Goal: Task Accomplishment & Management: Use online tool/utility

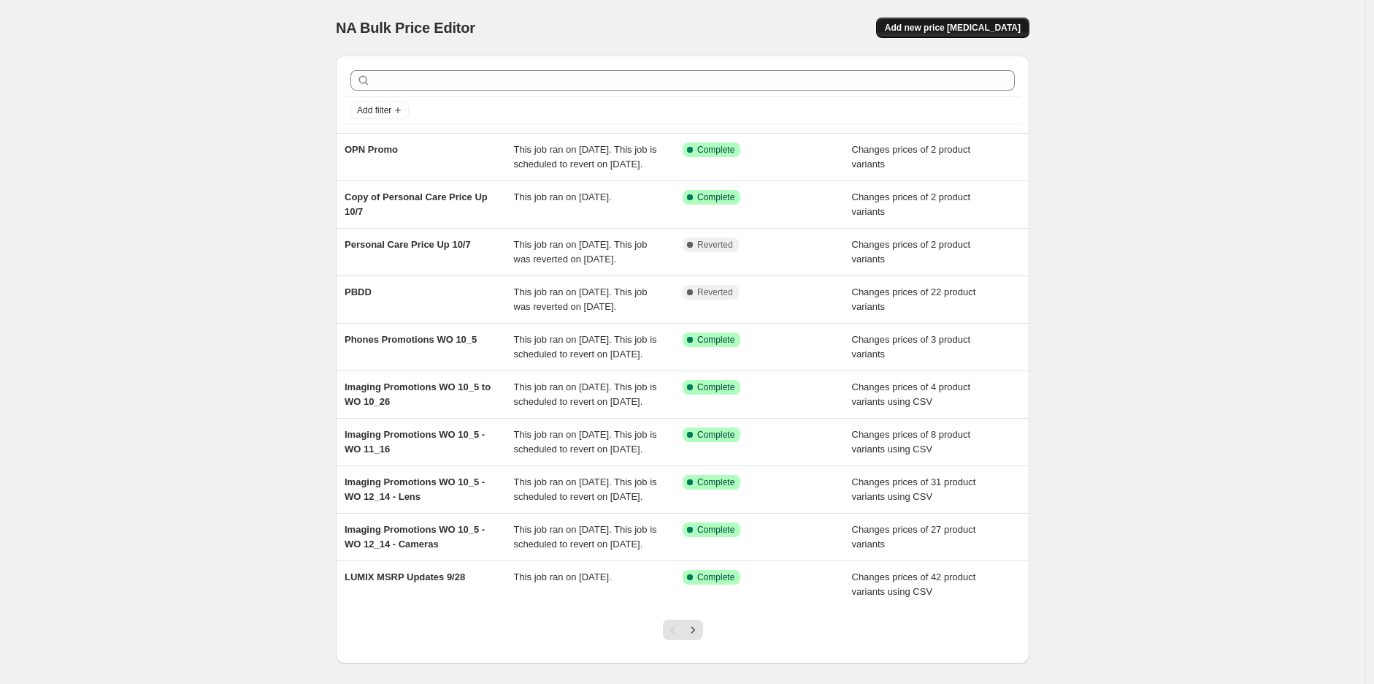
click at [968, 25] on span "Add new price [MEDICAL_DATA]" at bounding box center [953, 28] width 136 height 12
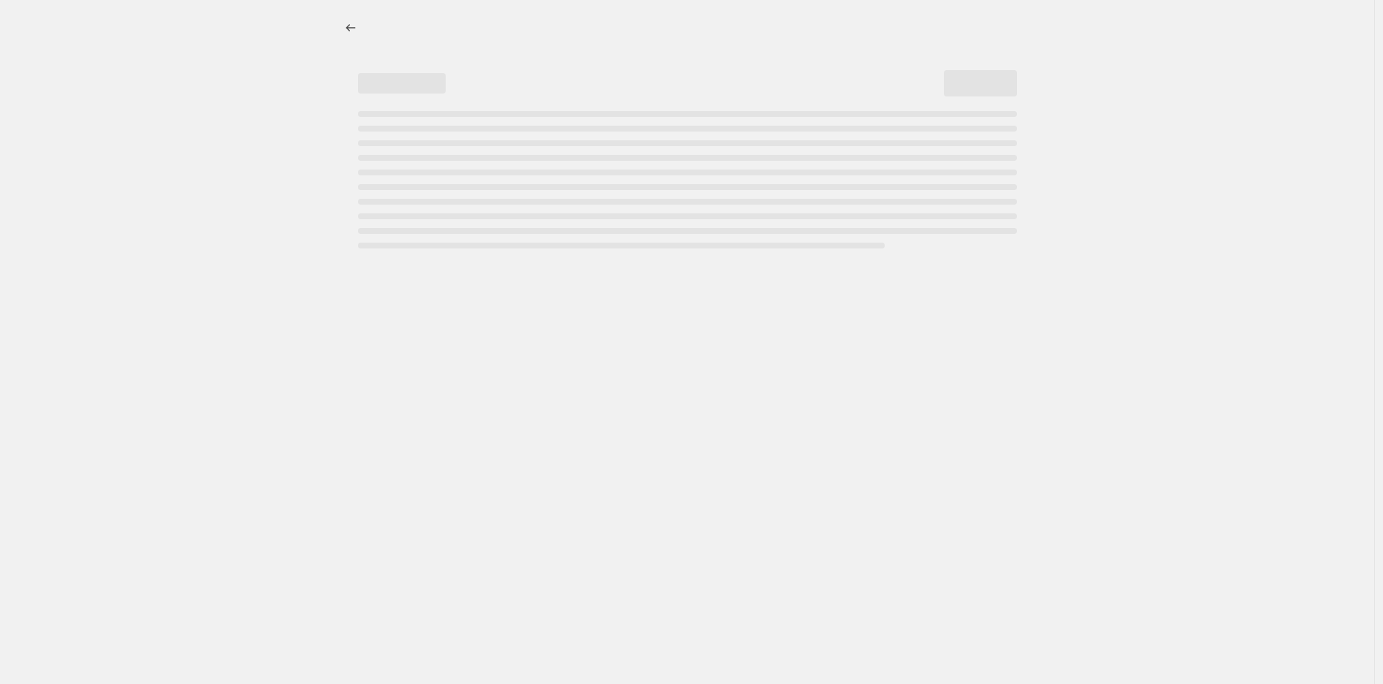
select select "percentage"
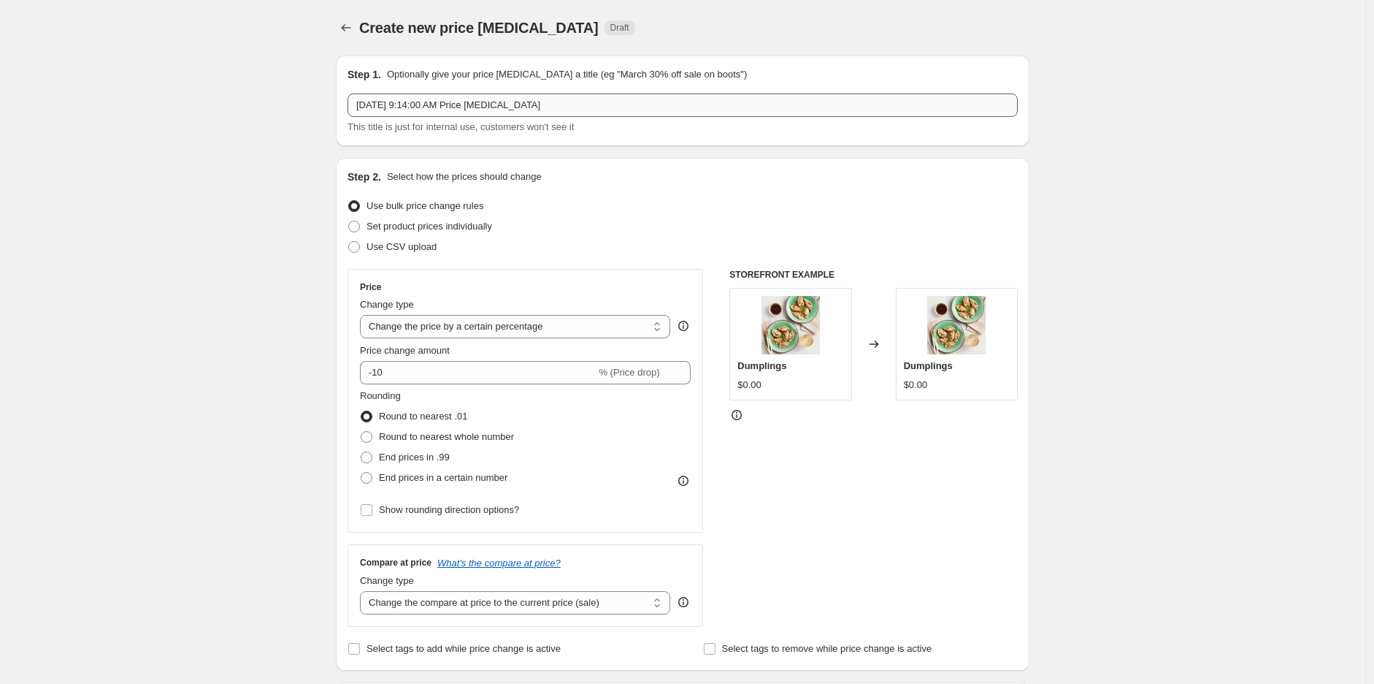
drag, startPoint x: 437, startPoint y: 123, endPoint x: 425, endPoint y: 108, distance: 18.7
click at [432, 121] on span "This title is just for internal use, customers won't see it" at bounding box center [461, 126] width 226 height 11
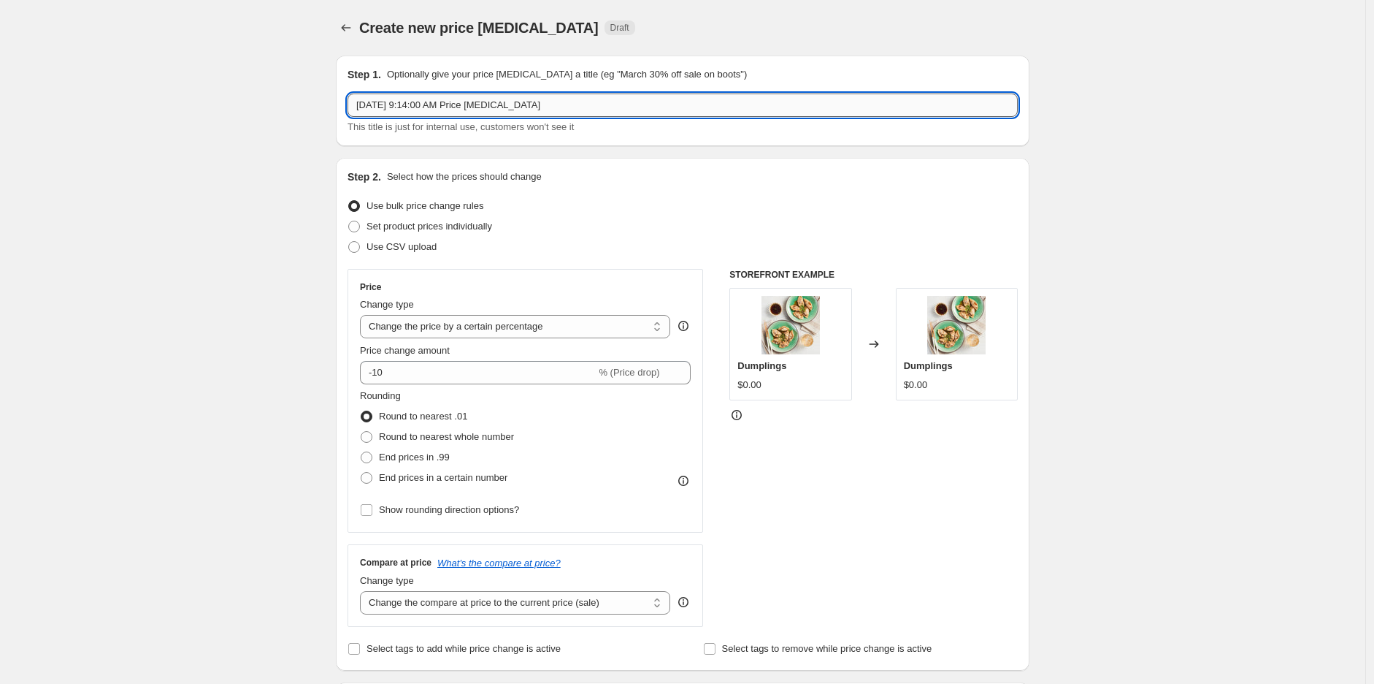
click at [425, 108] on input "[DATE] 9:14:00 AM Price [MEDICAL_DATA]" at bounding box center [683, 104] width 670 height 23
paste input "IQF"
type input "IQF Promo"
click at [478, 317] on select "Change the price to a certain amount Change the price by a certain amount Chang…" at bounding box center [515, 326] width 310 height 23
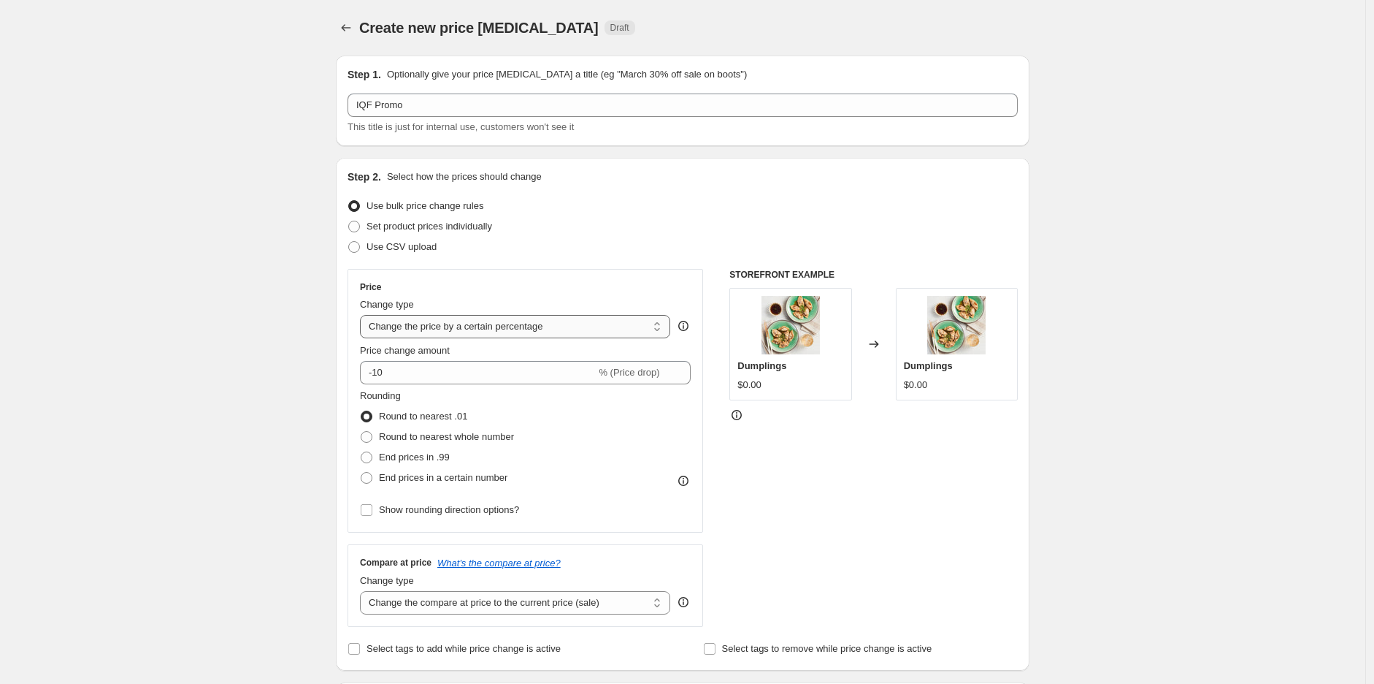
drag, startPoint x: 478, startPoint y: 317, endPoint x: 472, endPoint y: 328, distance: 12.4
click at [478, 317] on select "Change the price to a certain amount Change the price by a certain amount Chang…" at bounding box center [515, 326] width 310 height 23
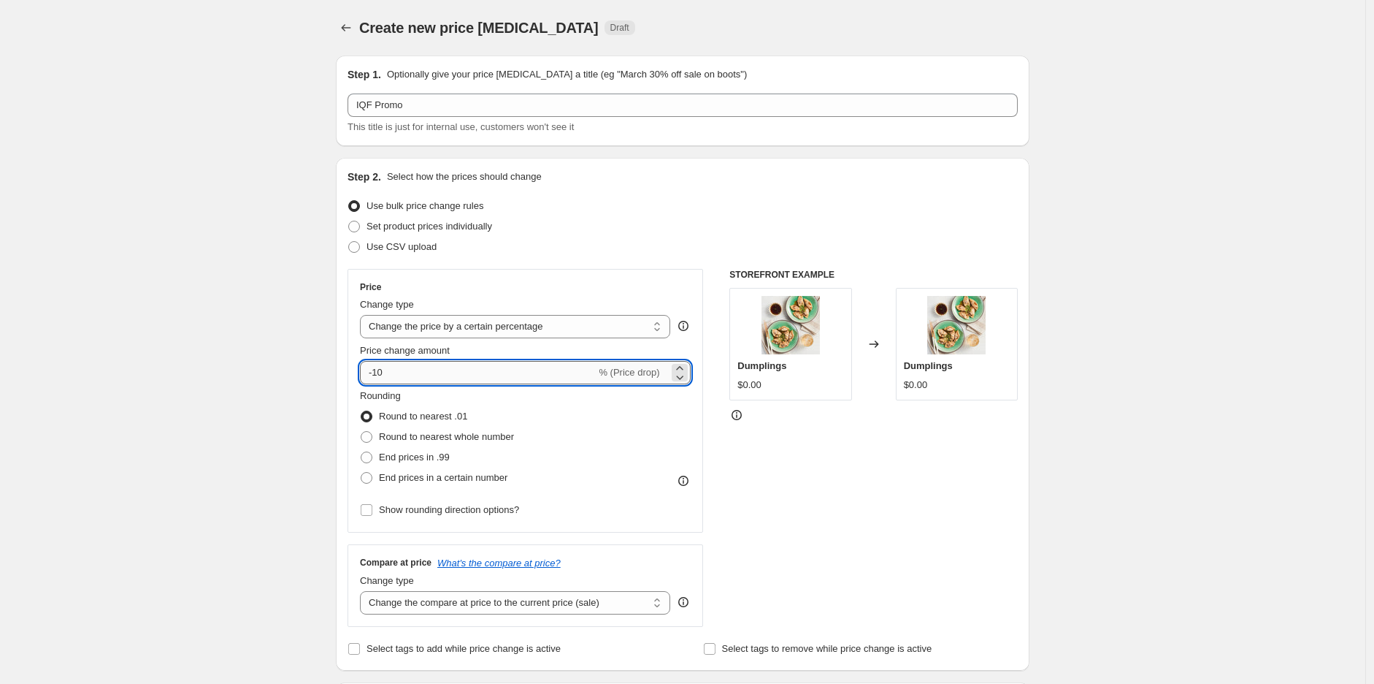
click at [392, 368] on input "-10" at bounding box center [478, 372] width 236 height 23
drag, startPoint x: 380, startPoint y: 374, endPoint x: 396, endPoint y: 375, distance: 16.1
click at [396, 375] on input "-10" at bounding box center [478, 372] width 236 height 23
type input "-1"
type input "-20"
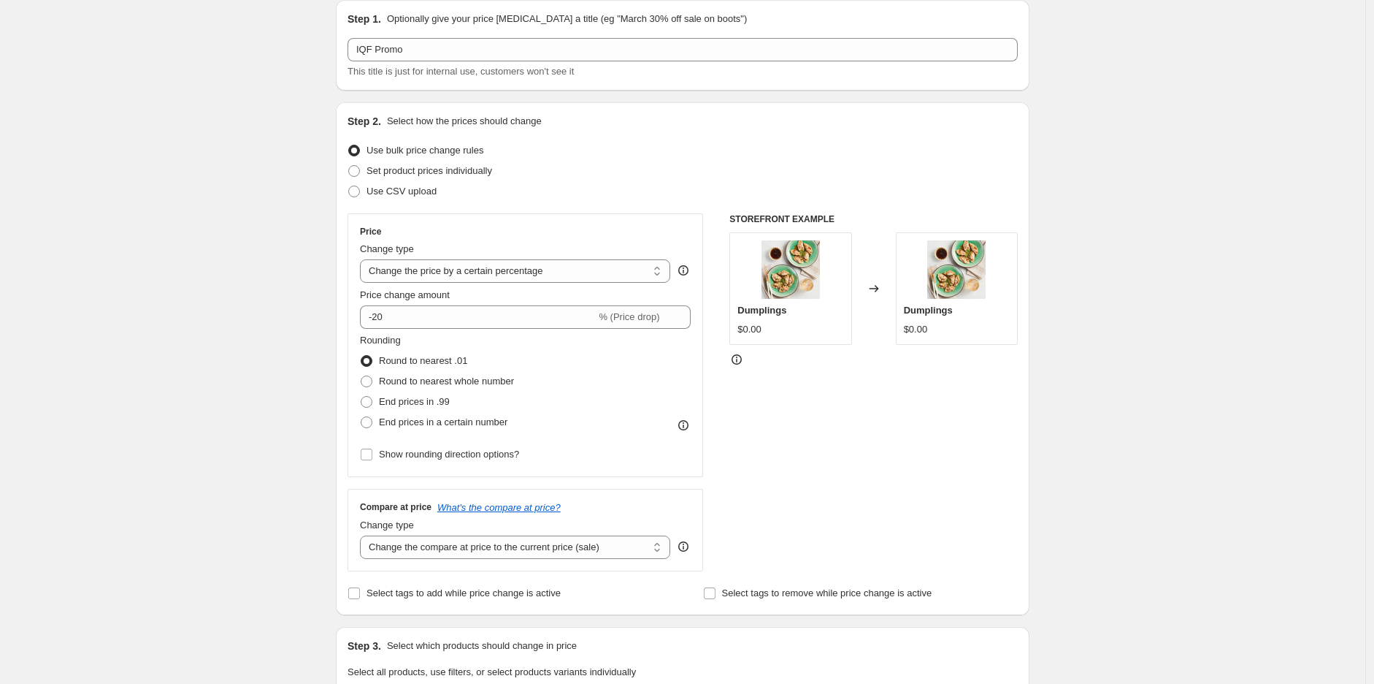
scroll to position [324, 0]
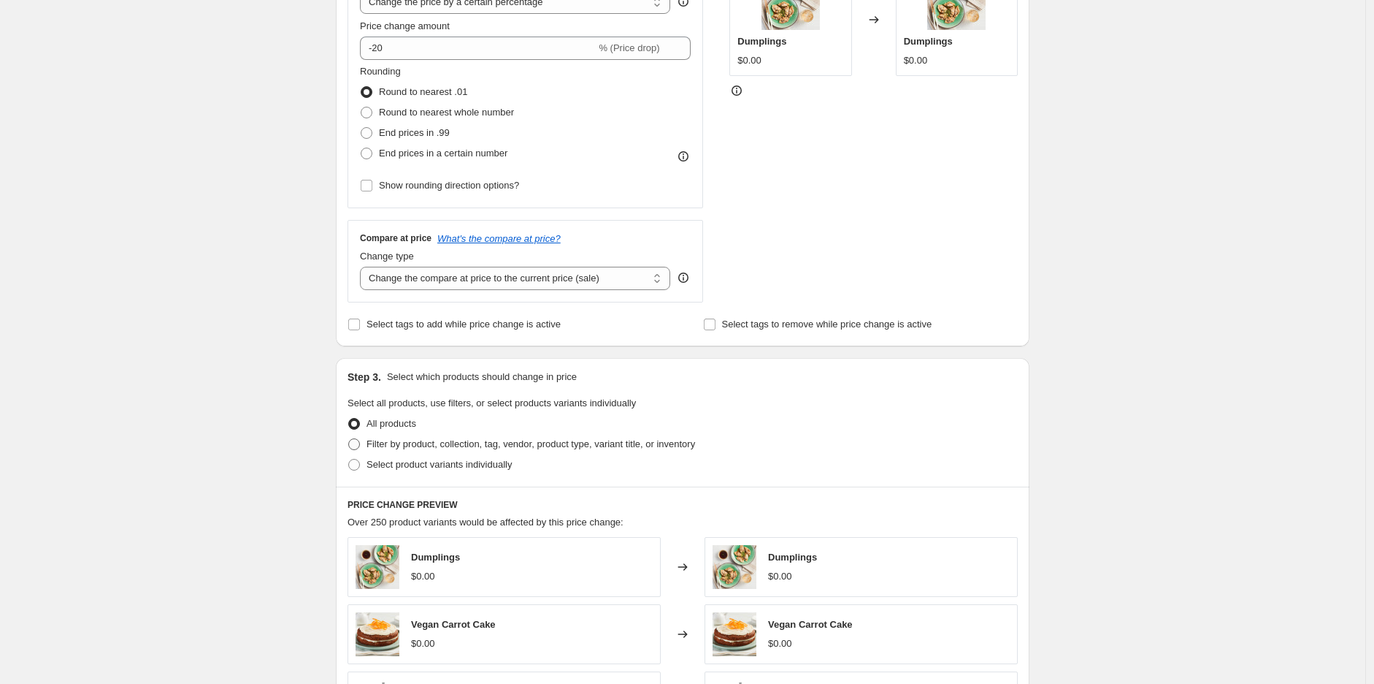
click at [450, 449] on span "Filter by product, collection, tag, vendor, product type, variant title, or inv…" at bounding box center [531, 443] width 329 height 11
click at [349, 439] on input "Filter by product, collection, tag, vendor, product type, variant title, or inv…" at bounding box center [348, 438] width 1 height 1
radio input "true"
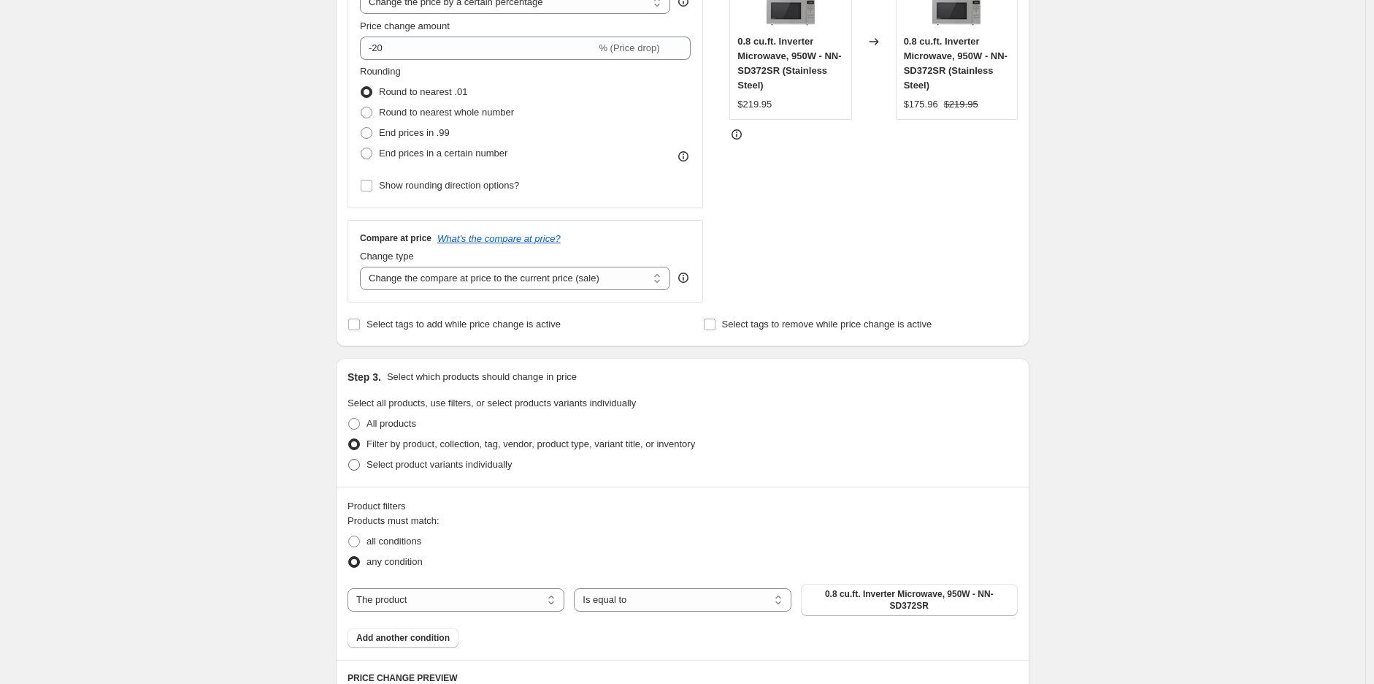
click at [403, 464] on span "Select product variants individually" at bounding box center [439, 464] width 145 height 11
click at [349, 459] on input "Select product variants individually" at bounding box center [348, 459] width 1 height 1
radio input "true"
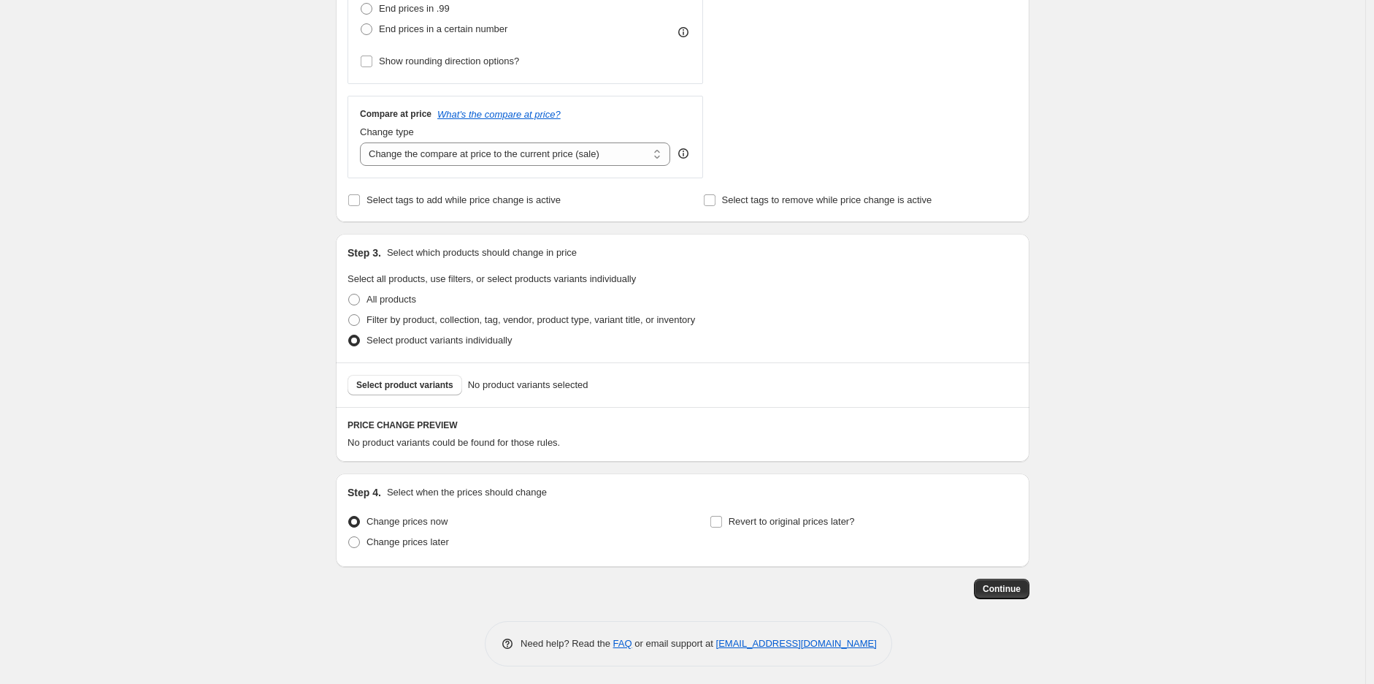
scroll to position [454, 0]
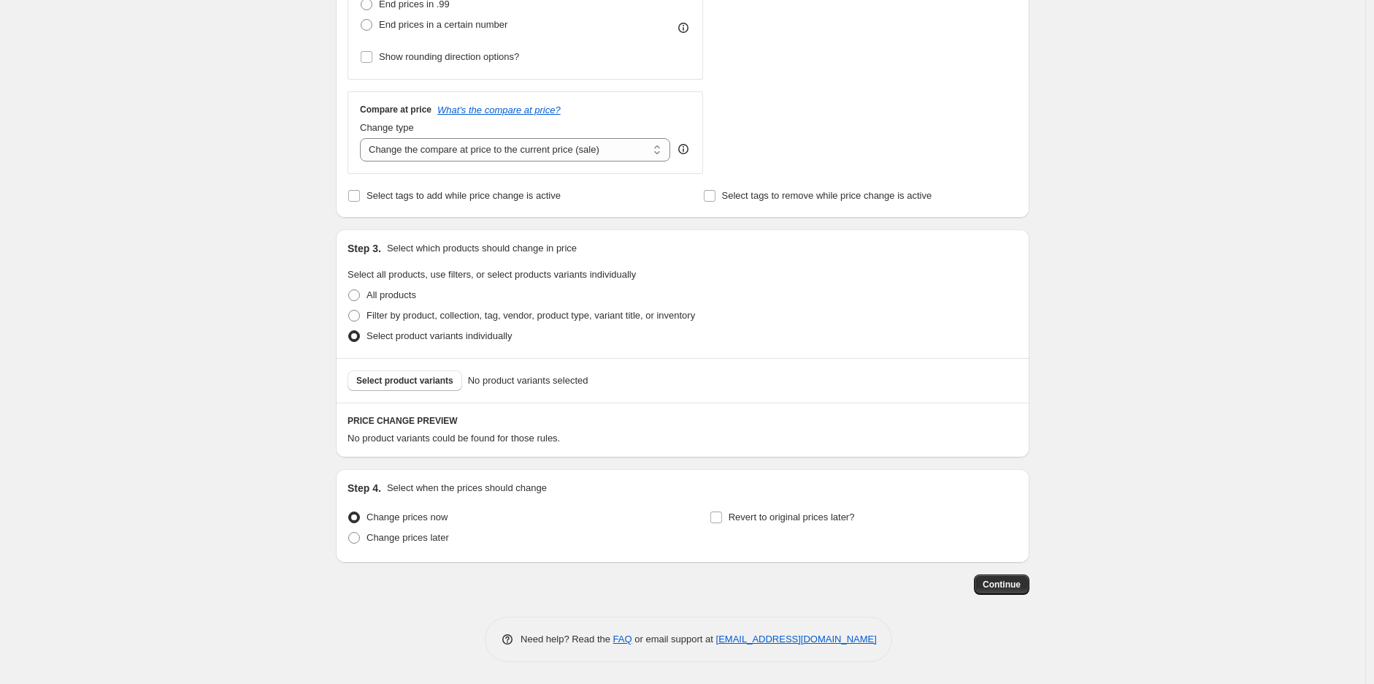
drag, startPoint x: 1338, startPoint y: 226, endPoint x: 1041, endPoint y: 227, distance: 296.5
click at [1338, 226] on div "Create new price [MEDICAL_DATA]. This page is ready Create new price [MEDICAL_D…" at bounding box center [683, 115] width 1366 height 1136
click at [427, 380] on span "Select product variants" at bounding box center [404, 381] width 97 height 12
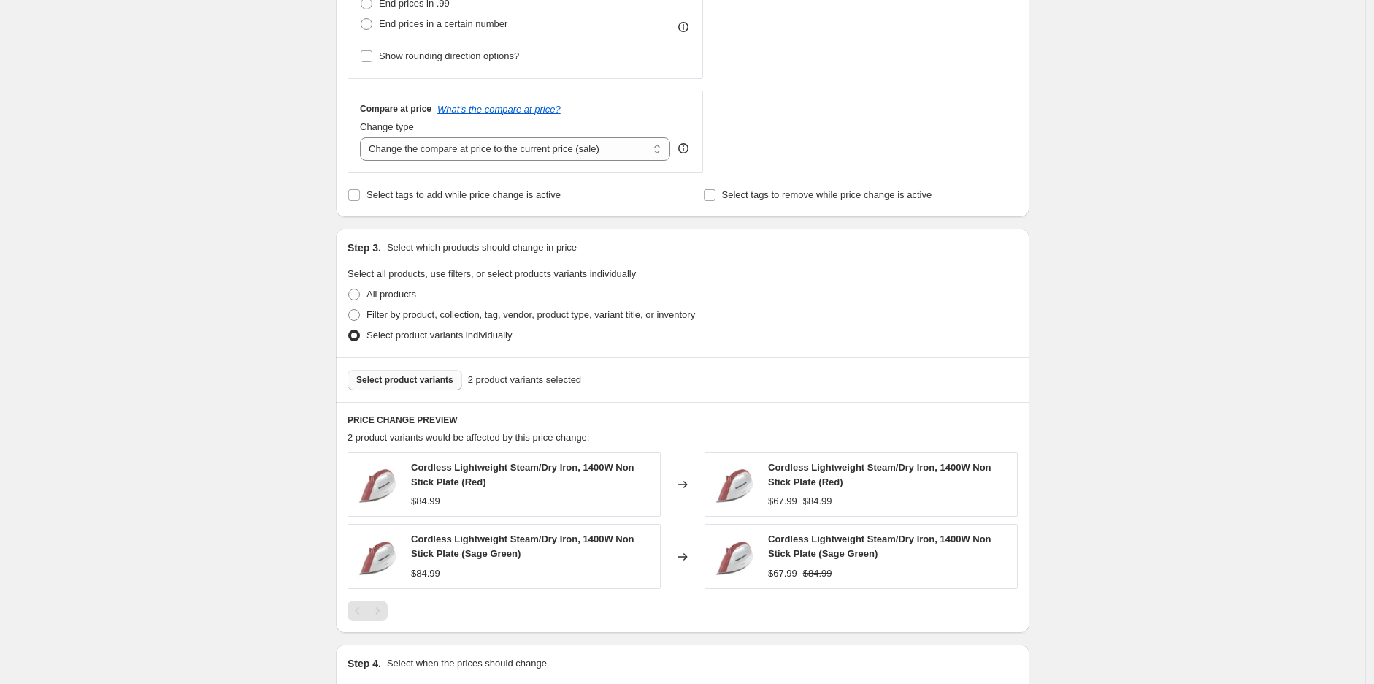
click at [437, 377] on span "Select product variants" at bounding box center [404, 380] width 97 height 12
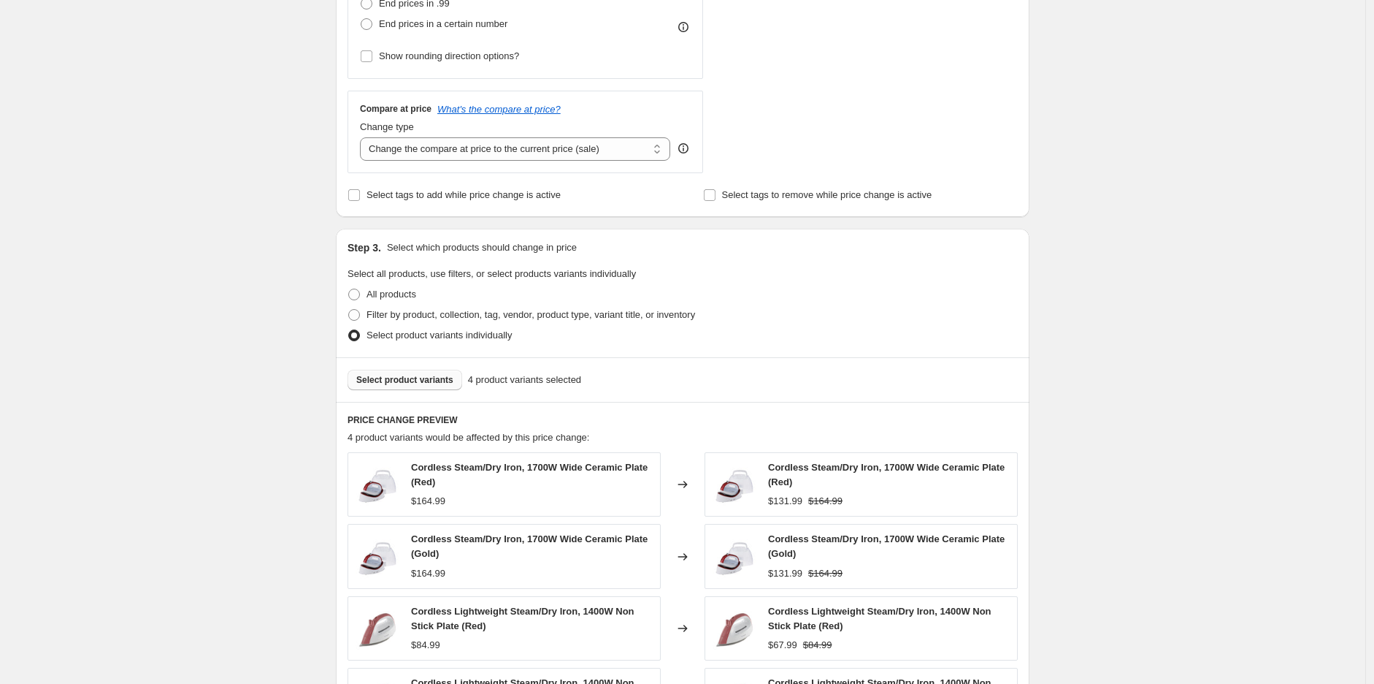
click at [1279, 306] on div "Create new price [MEDICAL_DATA]. This page is ready Create new price [MEDICAL_D…" at bounding box center [683, 274] width 1366 height 1456
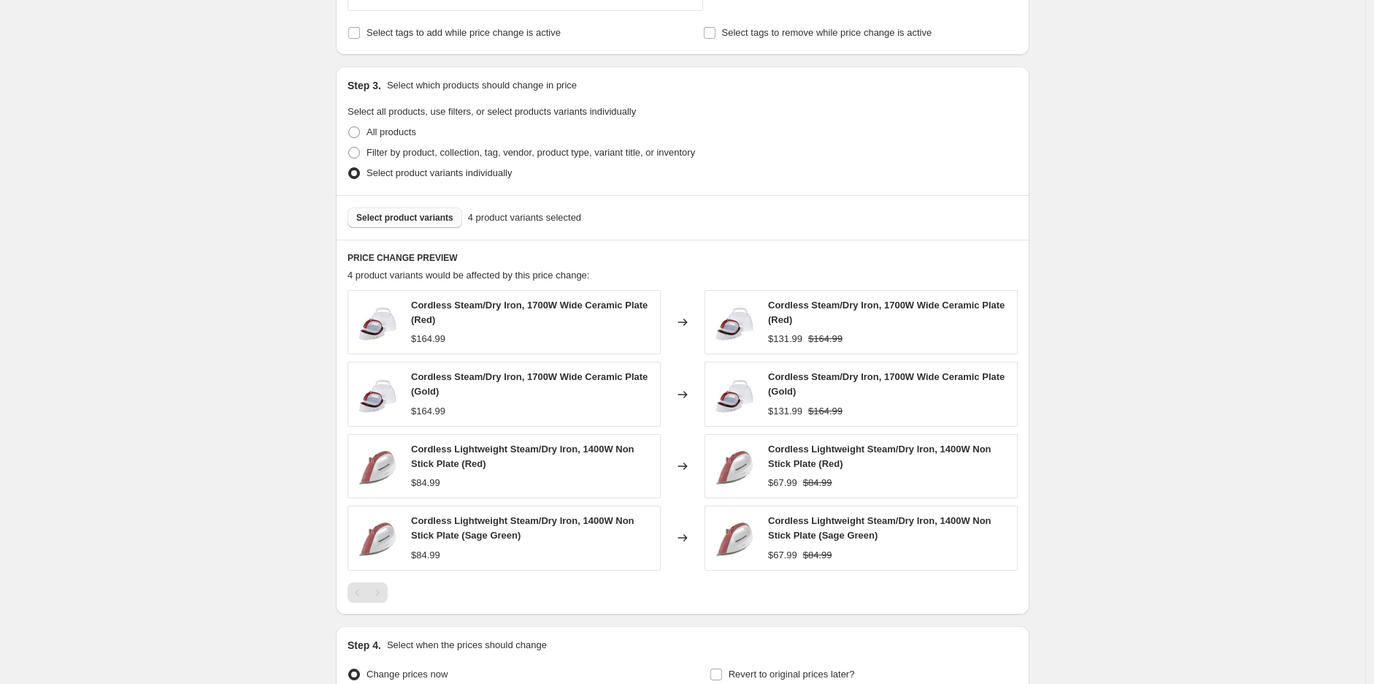
click at [418, 219] on span "Select product variants" at bounding box center [404, 218] width 97 height 12
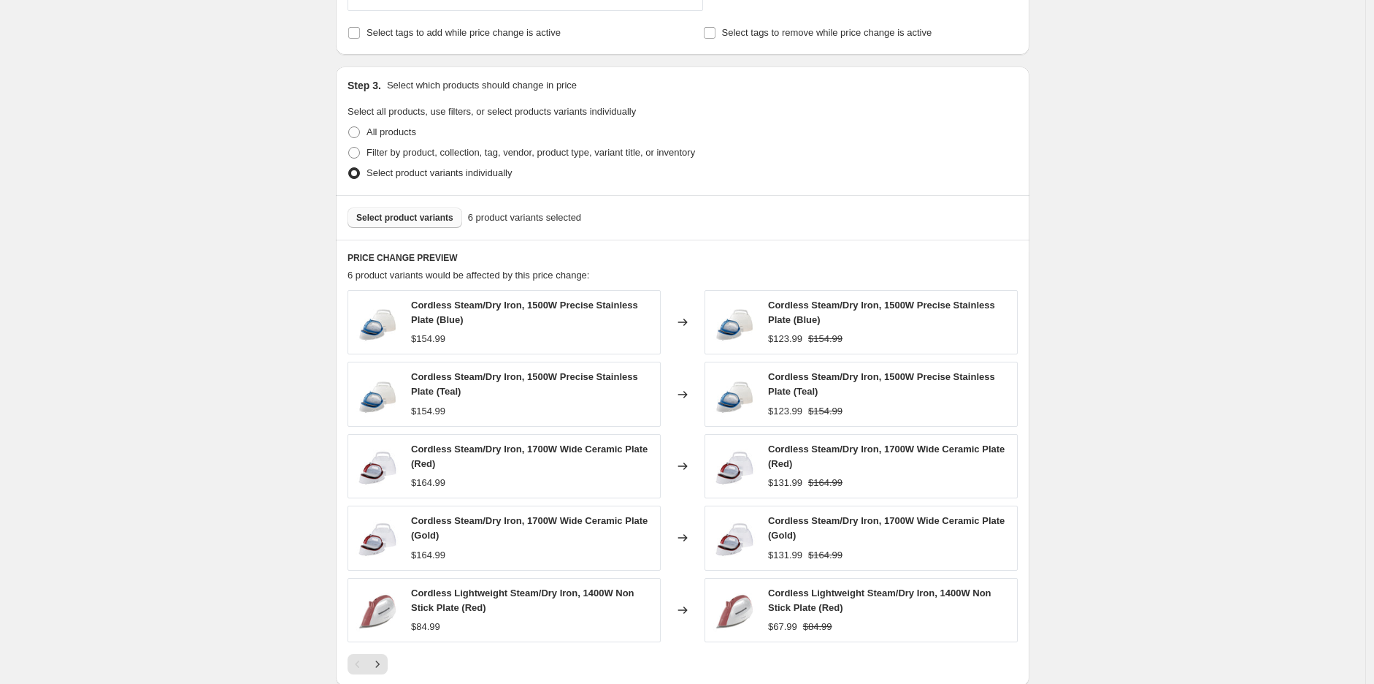
drag, startPoint x: 1327, startPoint y: 317, endPoint x: 1112, endPoint y: 318, distance: 214.7
click at [1327, 317] on div "Create new price [MEDICAL_DATA]. This page is ready Create new price [MEDICAL_D…" at bounding box center [683, 148] width 1366 height 1528
click at [435, 222] on span "Select product variants" at bounding box center [404, 218] width 97 height 12
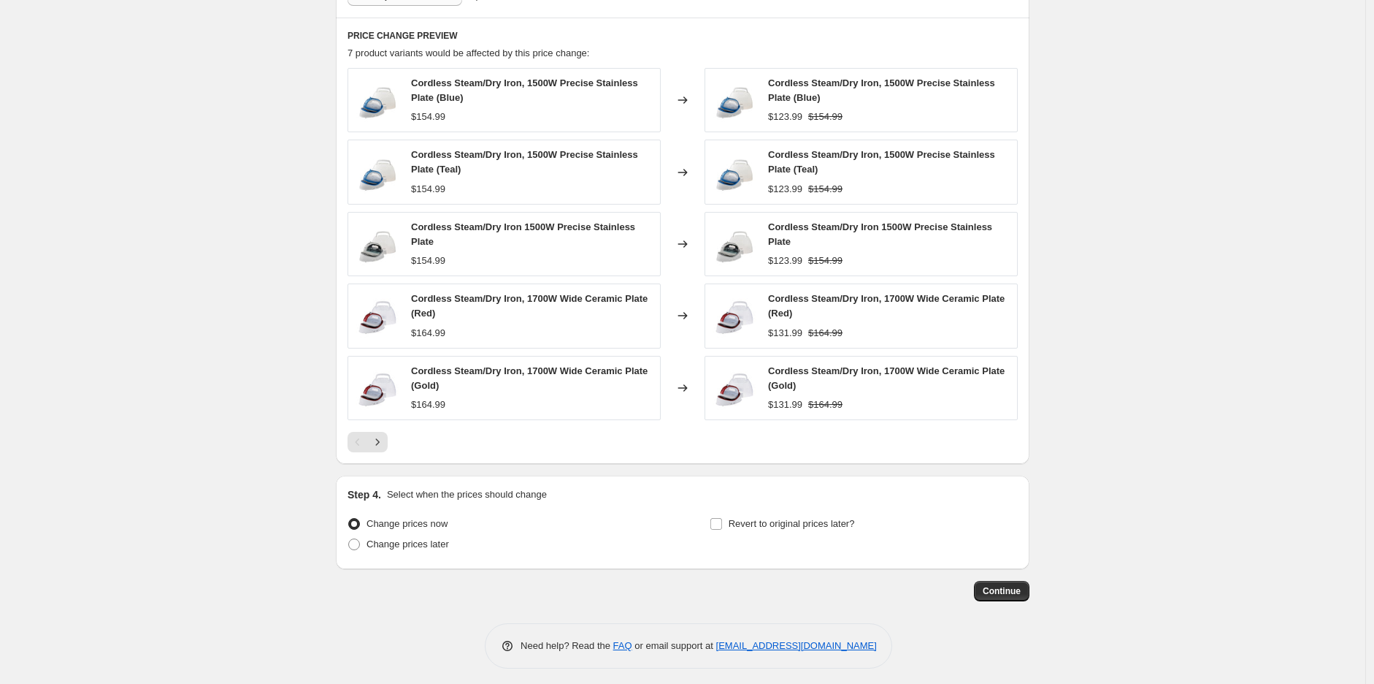
scroll to position [846, 0]
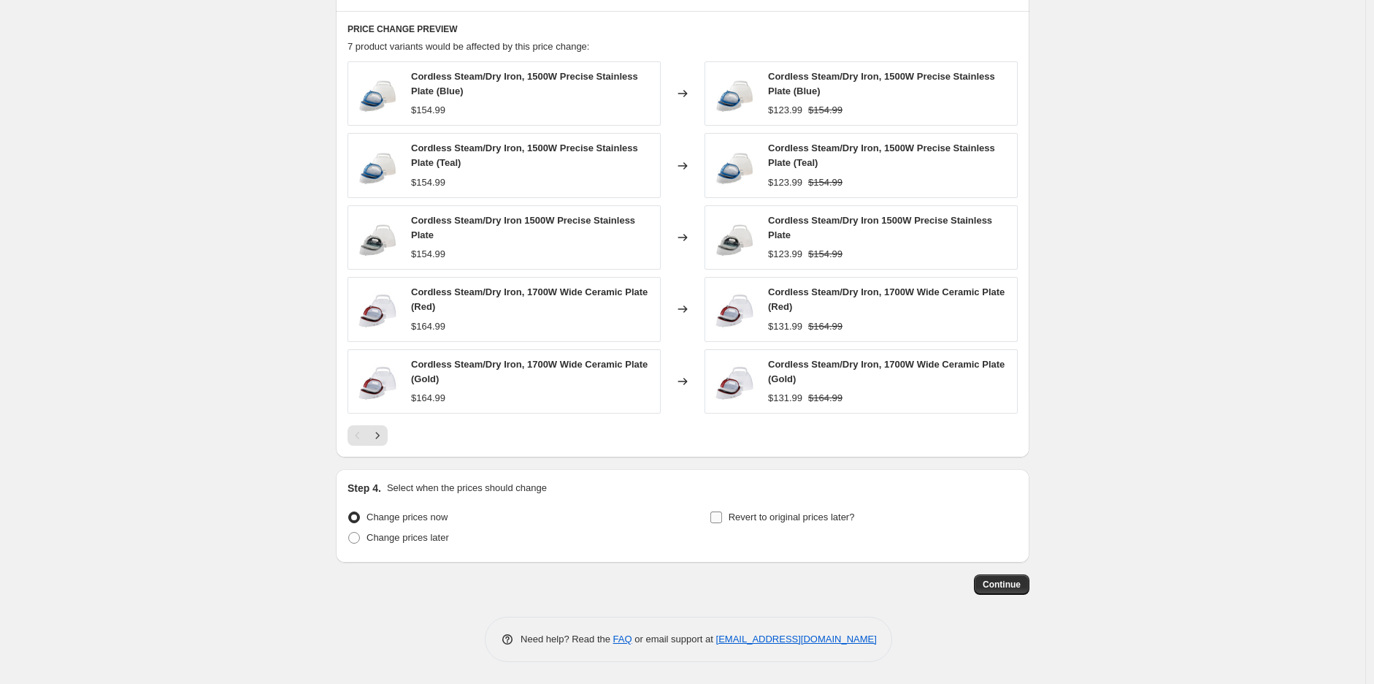
click at [812, 521] on span "Revert to original prices later?" at bounding box center [792, 516] width 126 height 11
click at [722, 521] on input "Revert to original prices later?" at bounding box center [717, 517] width 12 height 12
checkbox input "true"
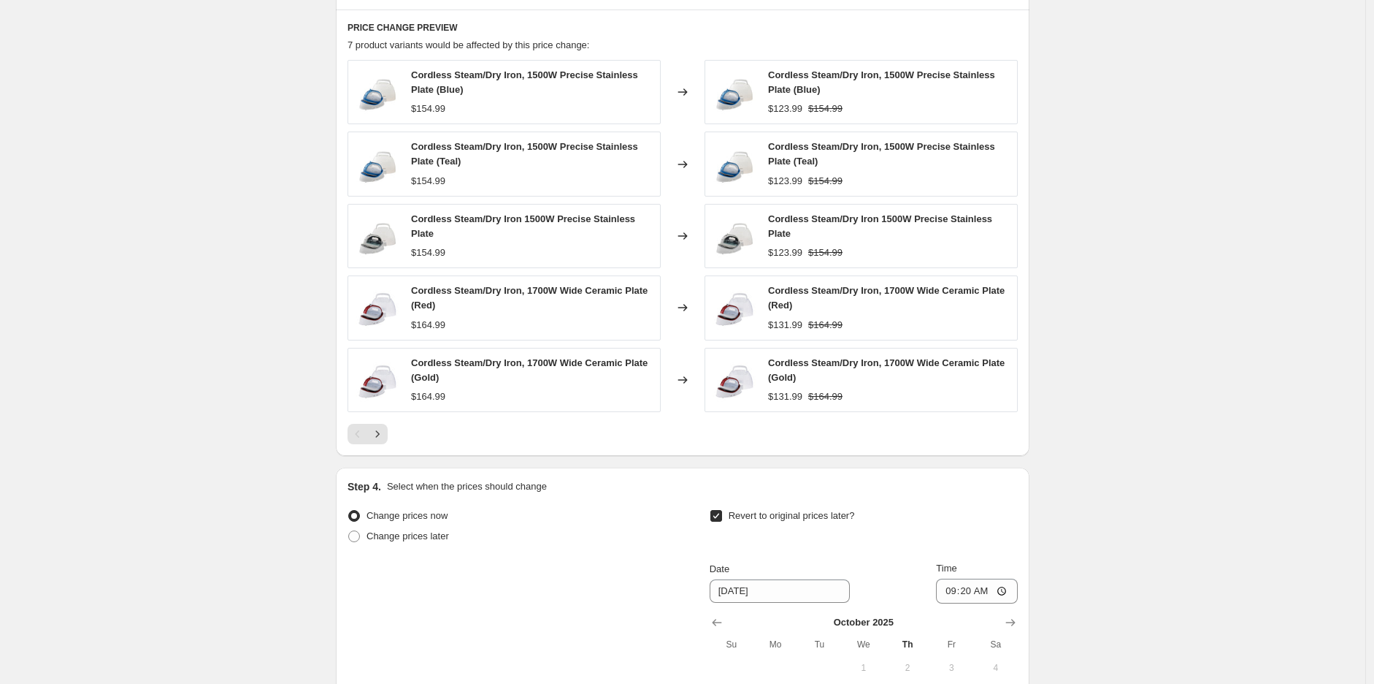
scroll to position [1090, 0]
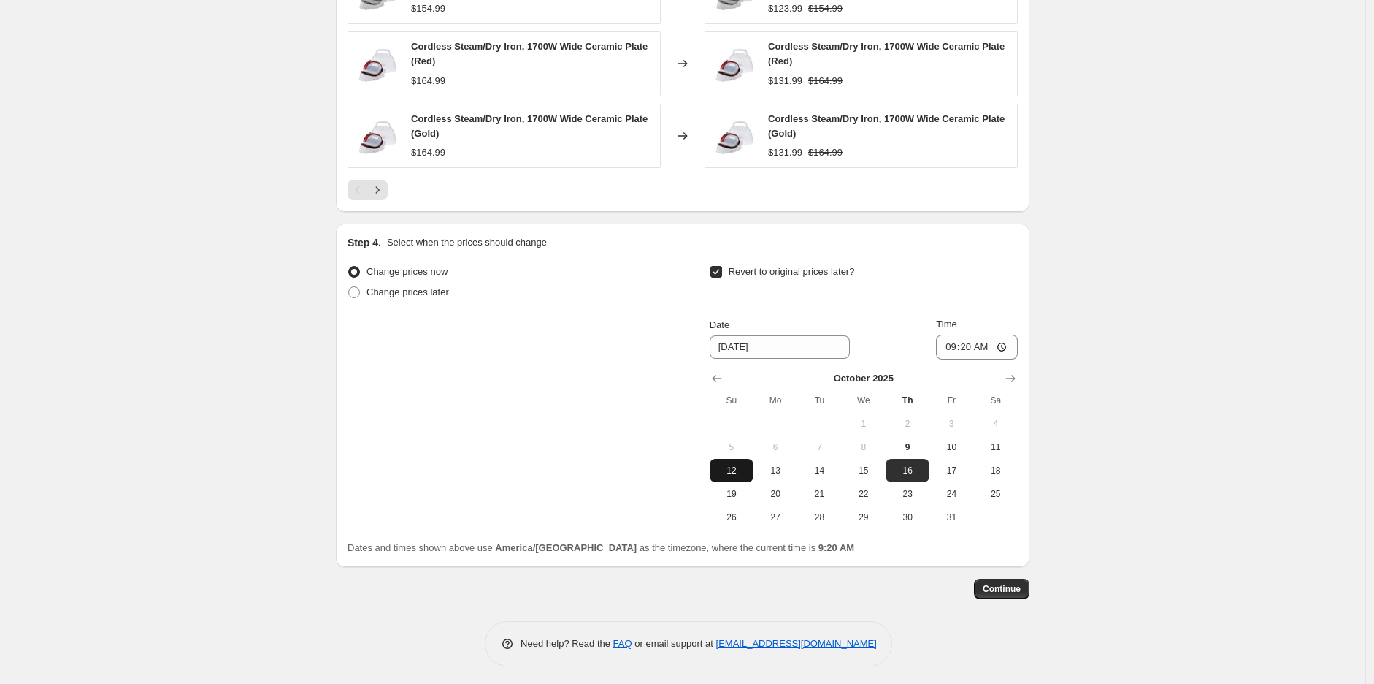
click at [748, 473] on span "12" at bounding box center [732, 470] width 32 height 12
type input "[DATE]"
click at [947, 351] on input "09:20" at bounding box center [977, 346] width 82 height 25
type input "22:59"
click at [1001, 592] on span "Continue" at bounding box center [1002, 589] width 38 height 12
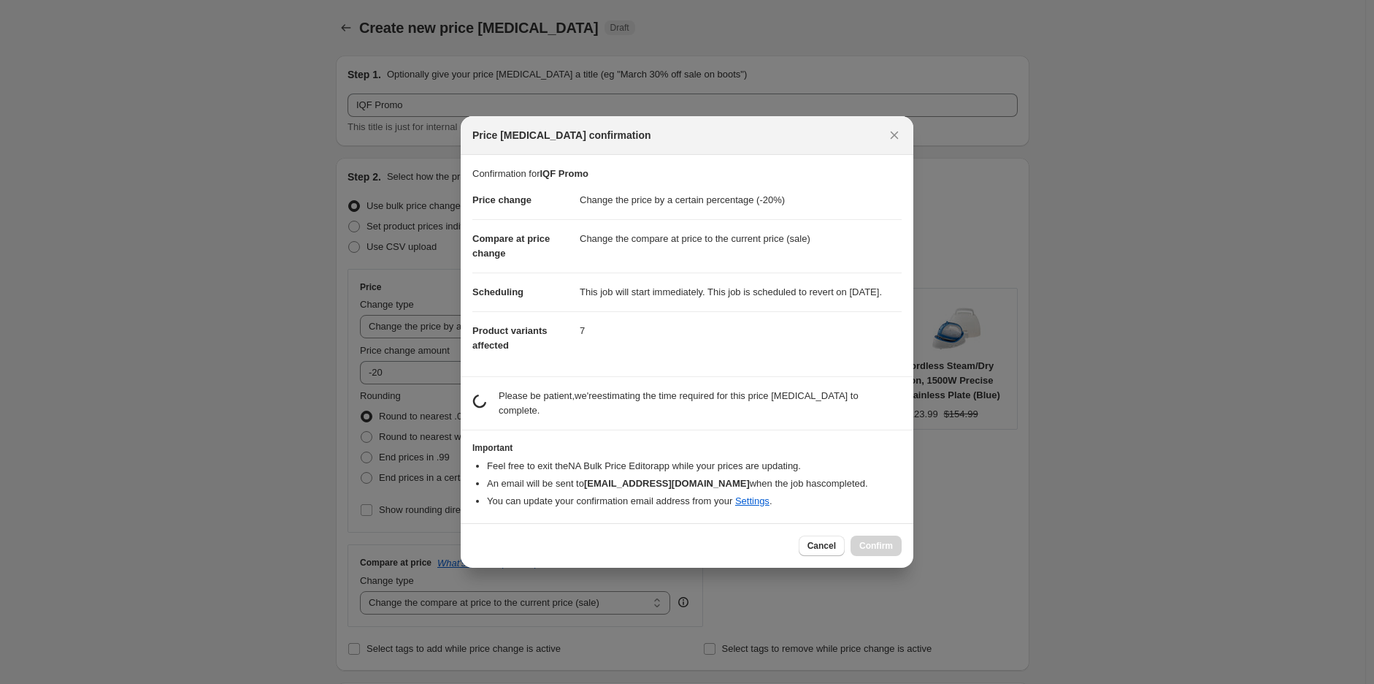
scroll to position [0, 0]
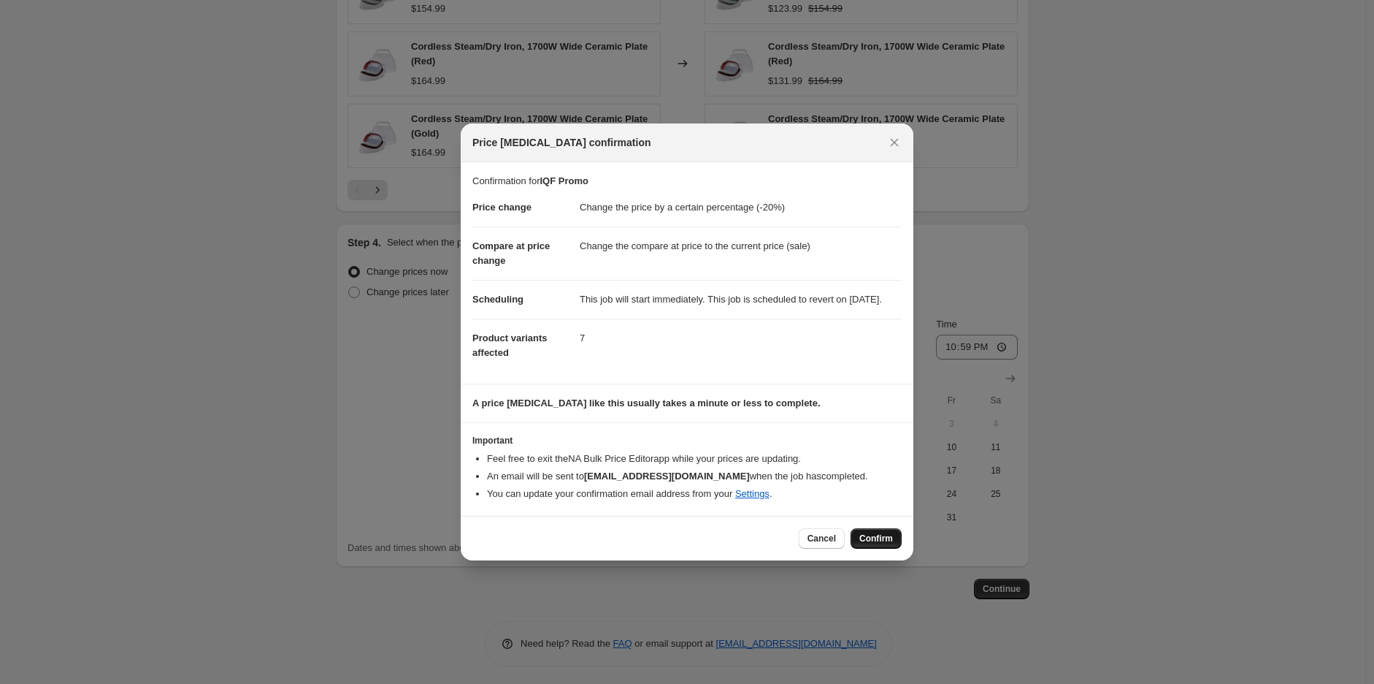
click at [881, 540] on span "Confirm" at bounding box center [877, 538] width 34 height 12
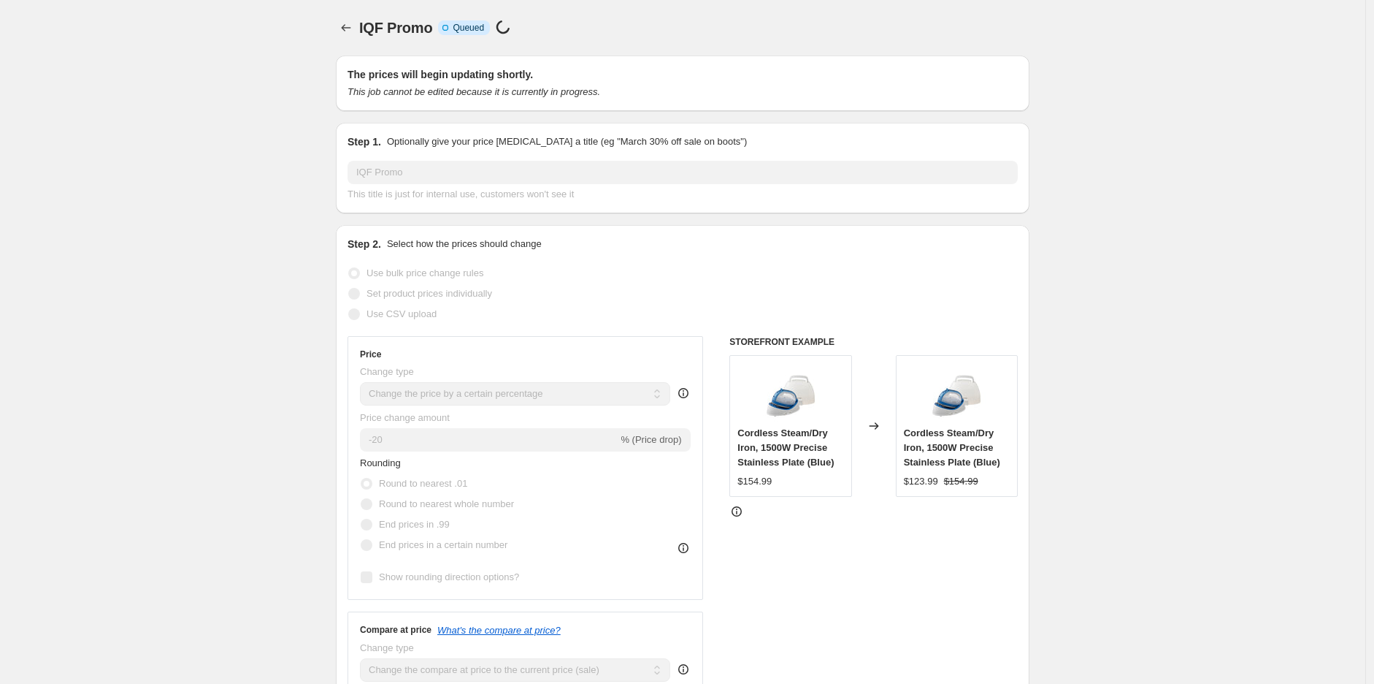
scroll to position [1090, 0]
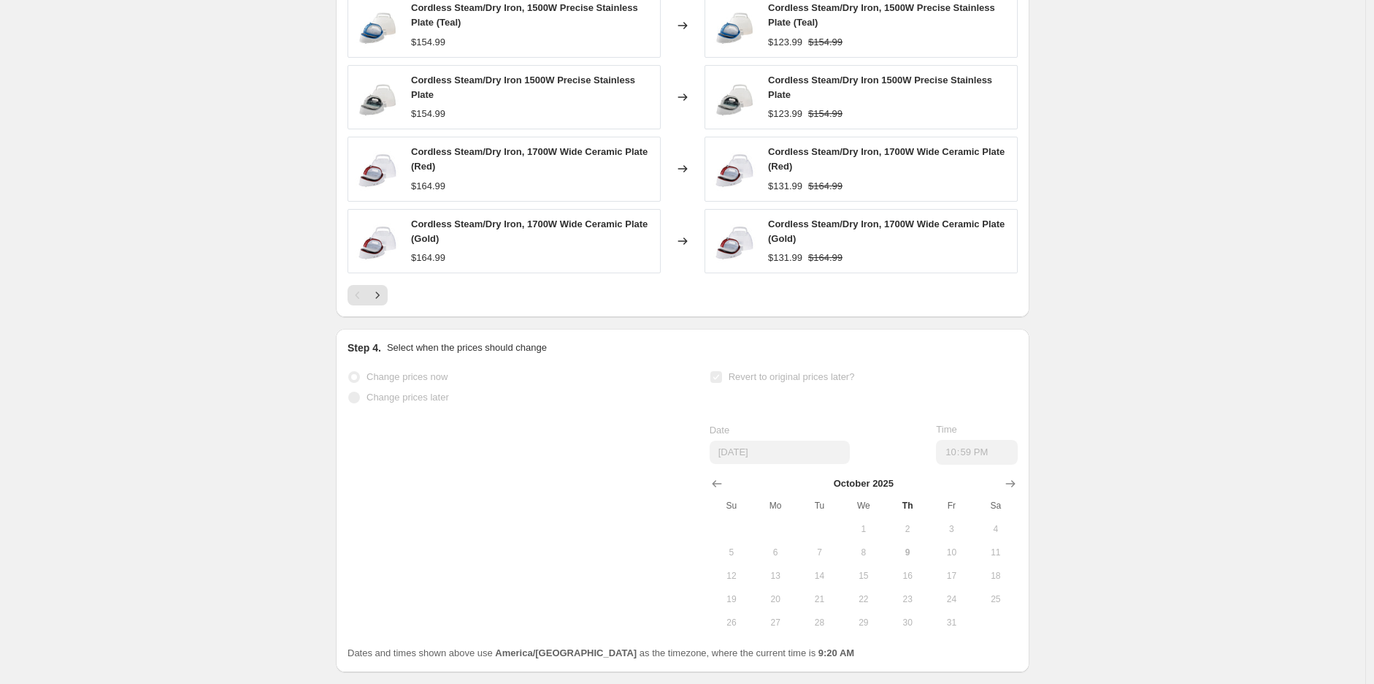
select select "percentage"
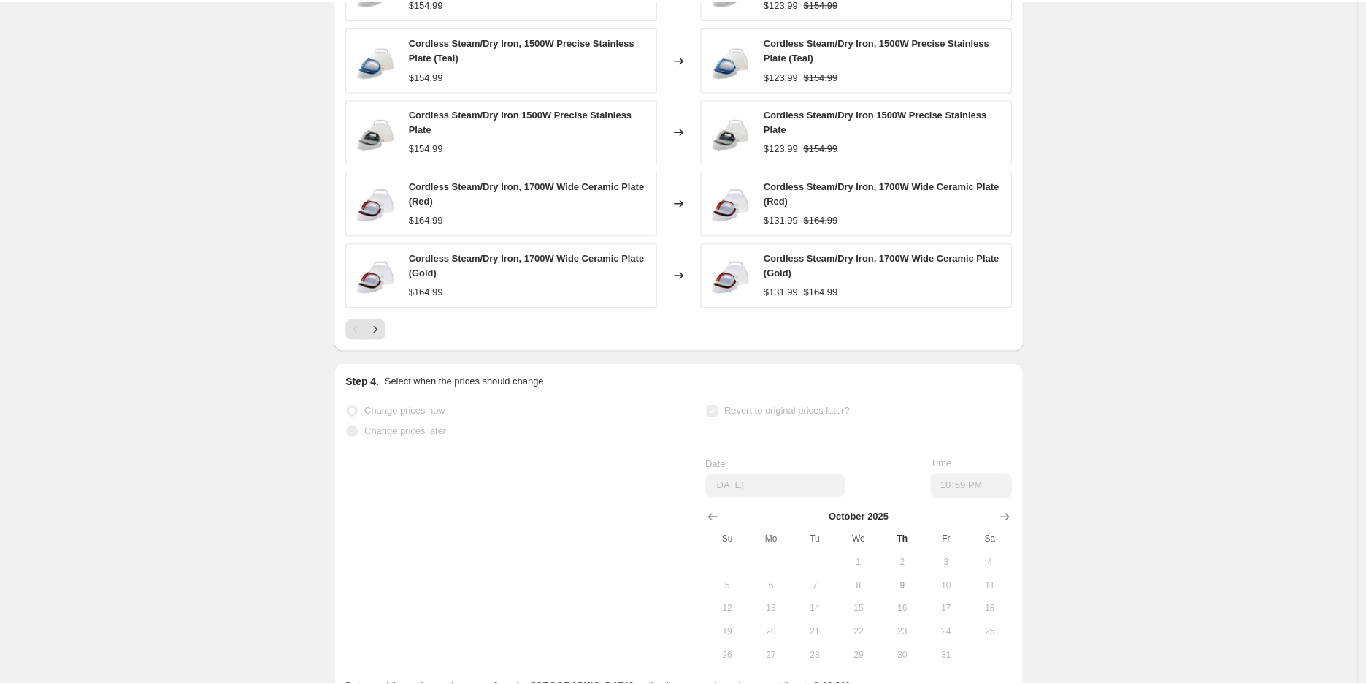
scroll to position [0, 0]
